Goal: Check status: Check status

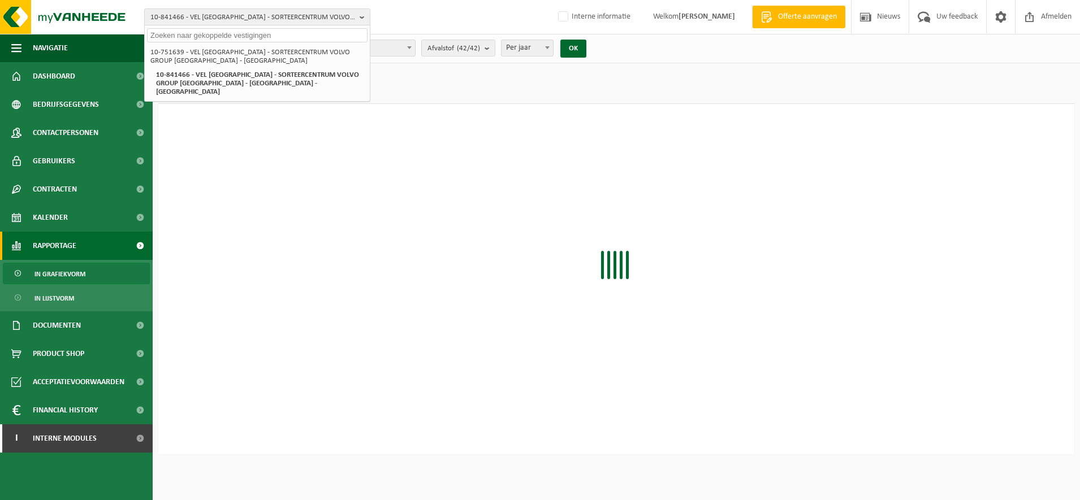
select select "3"
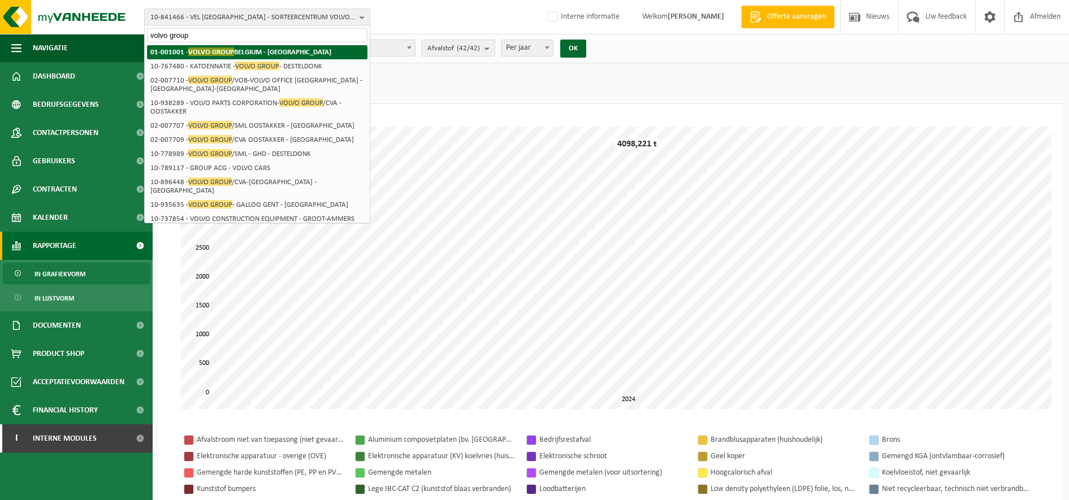
type input "volvo group"
click at [255, 47] on li "01-001001 - VOLVO GROUP BELGIUM - OOSTAKKER" at bounding box center [257, 52] width 220 height 14
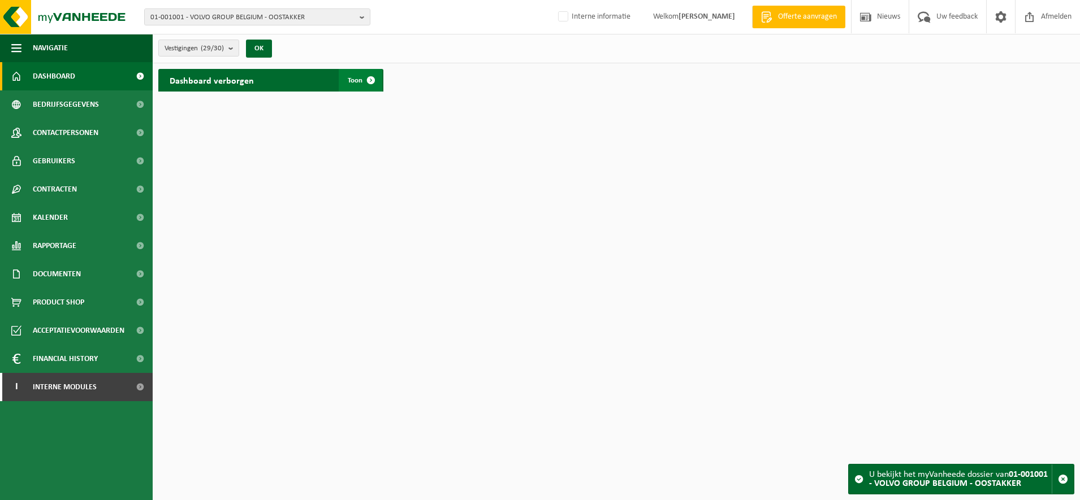
click at [357, 78] on span "Toon" at bounding box center [355, 80] width 15 height 7
